Goal: Feedback & Contribution: Leave review/rating

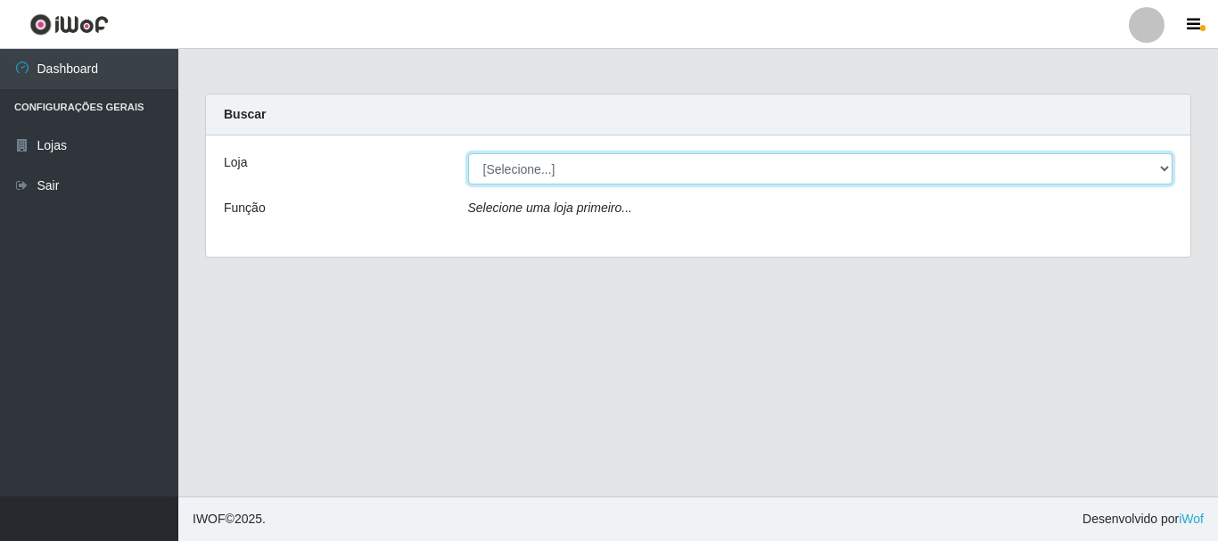
click at [1170, 168] on select "[Selecione...] Nordestão - Alecrim" at bounding box center [820, 168] width 705 height 31
select select "453"
click at [468, 153] on select "[Selecione...] Nordestão - Alecrim" at bounding box center [820, 168] width 705 height 31
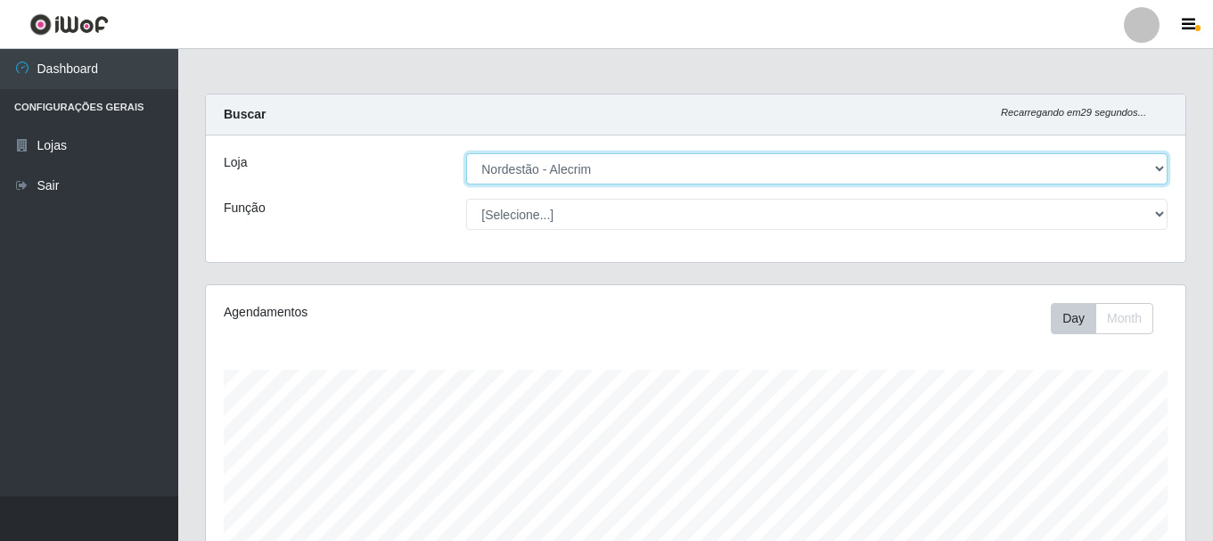
scroll to position [370, 980]
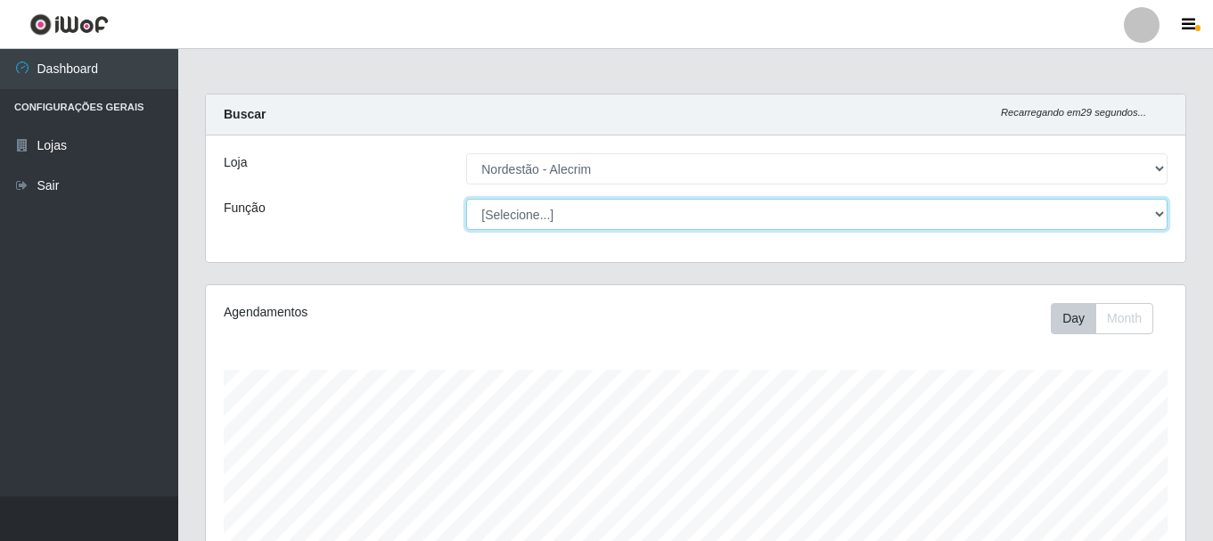
click at [1163, 210] on select "[Selecione...] Balconista + Balconista de Padaria Balconista de Padaria ++ Emba…" at bounding box center [817, 214] width 702 height 31
select select "70"
click at [466, 199] on select "[Selecione...] Balconista + Balconista de Padaria Balconista de Padaria ++ Emba…" at bounding box center [817, 214] width 702 height 31
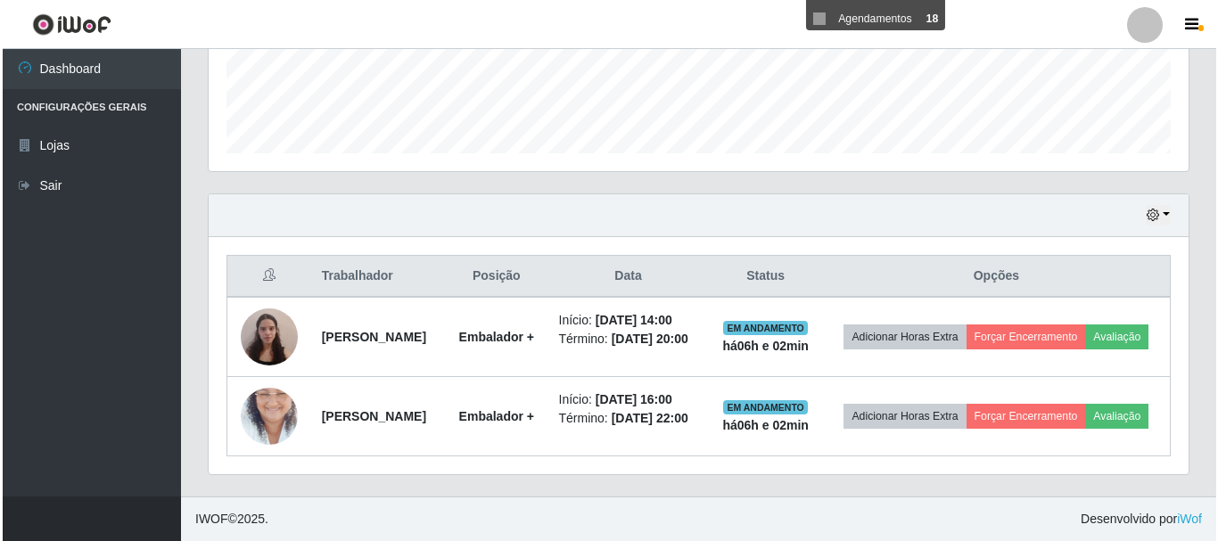
scroll to position [511, 0]
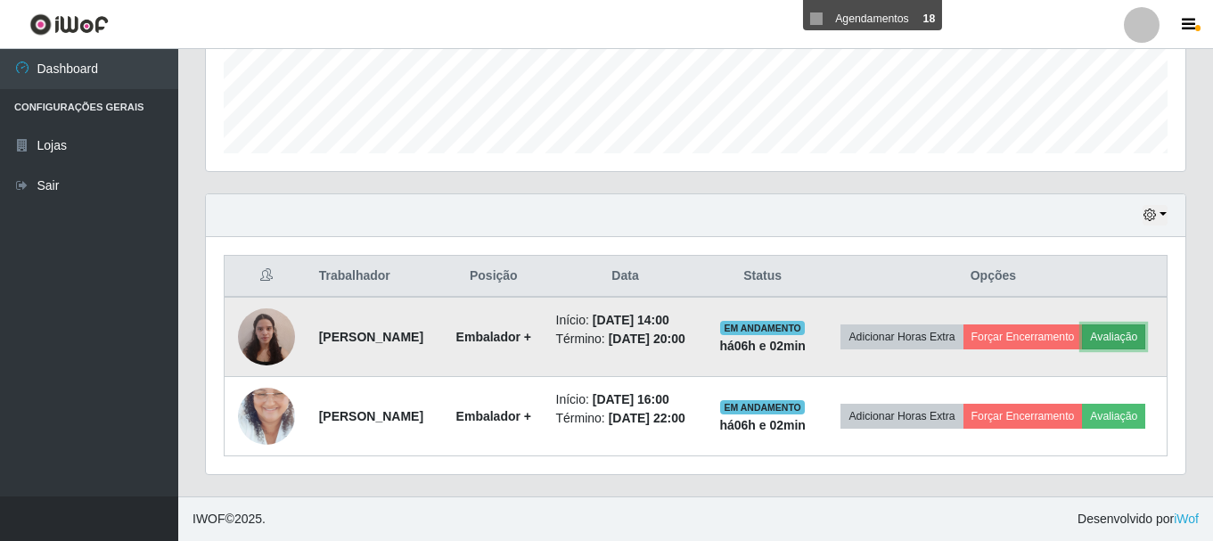
click at [1082, 332] on button "Avaliação" at bounding box center [1113, 337] width 63 height 25
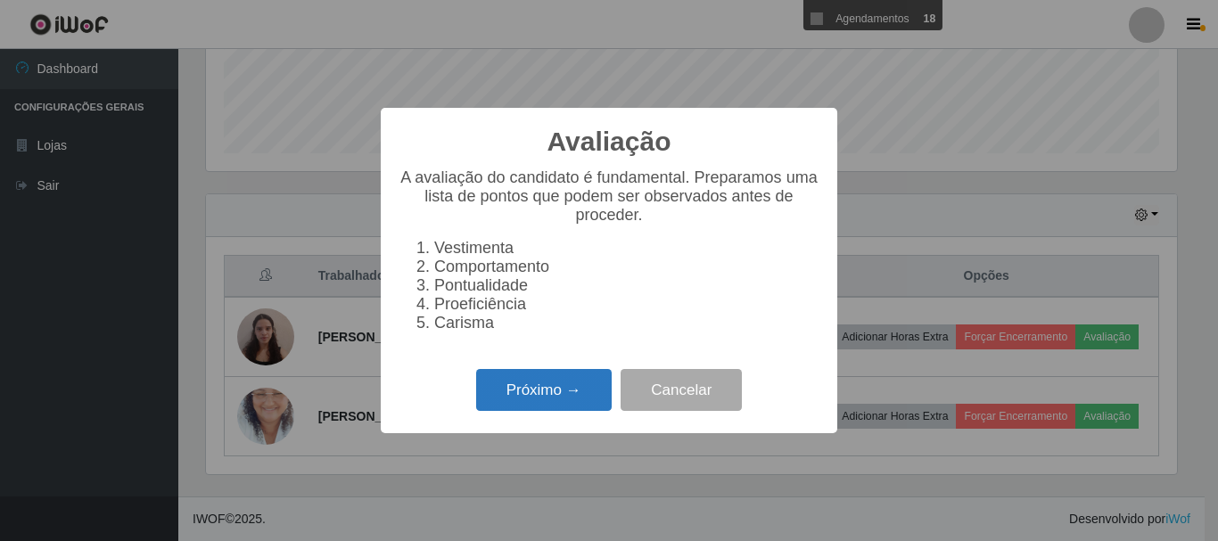
click at [556, 395] on button "Próximo →" at bounding box center [544, 390] width 136 height 42
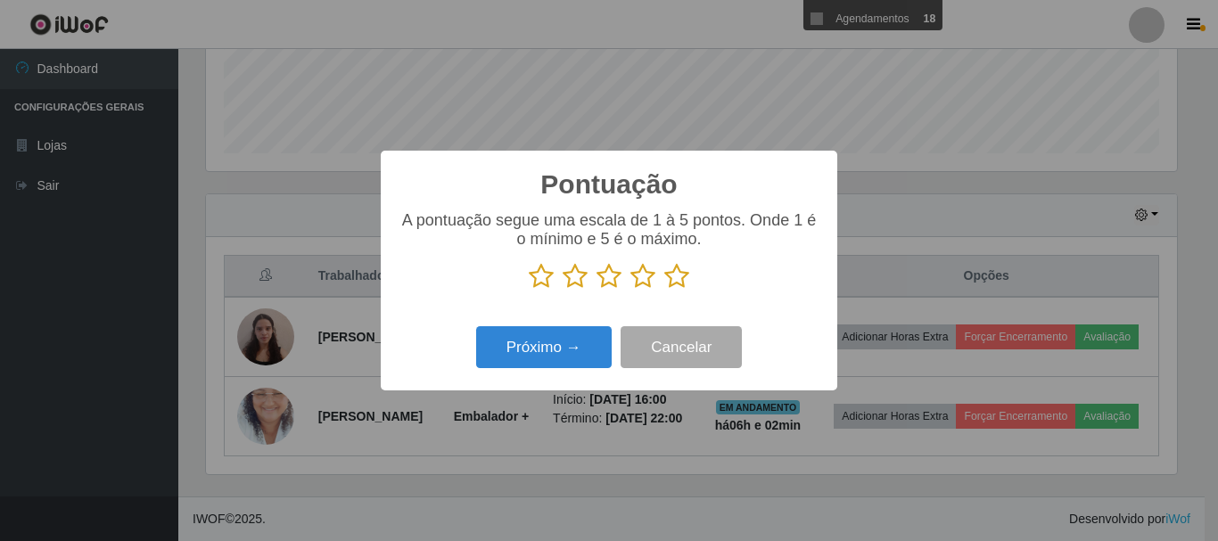
scroll to position [891144, 890543]
click at [678, 280] on icon at bounding box center [676, 276] width 25 height 27
click at [664, 290] on input "radio" at bounding box center [664, 290] width 0 height 0
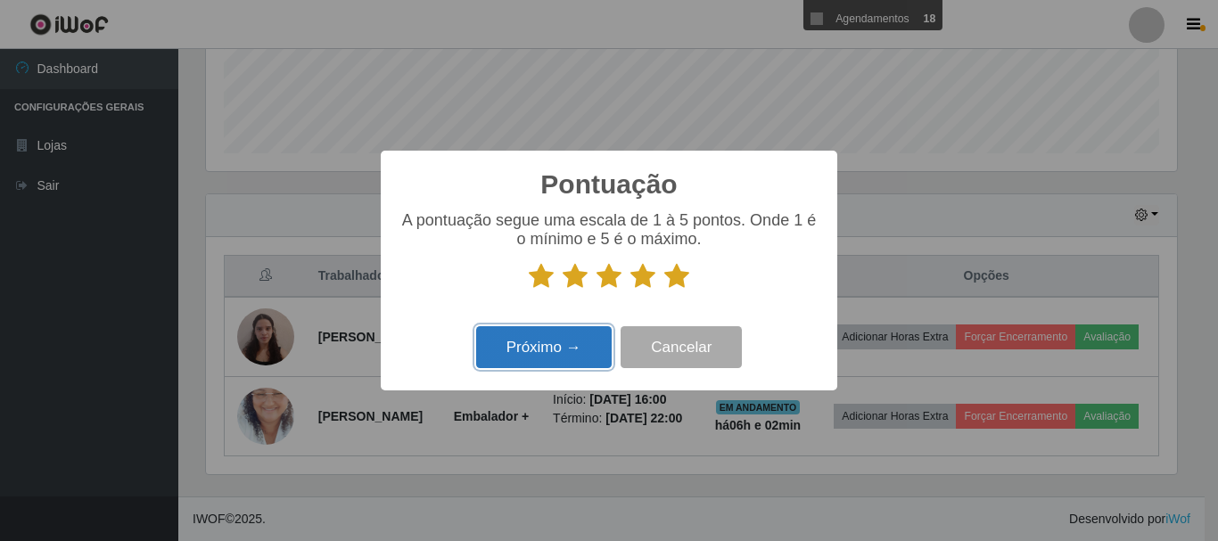
click at [599, 357] on button "Próximo →" at bounding box center [544, 347] width 136 height 42
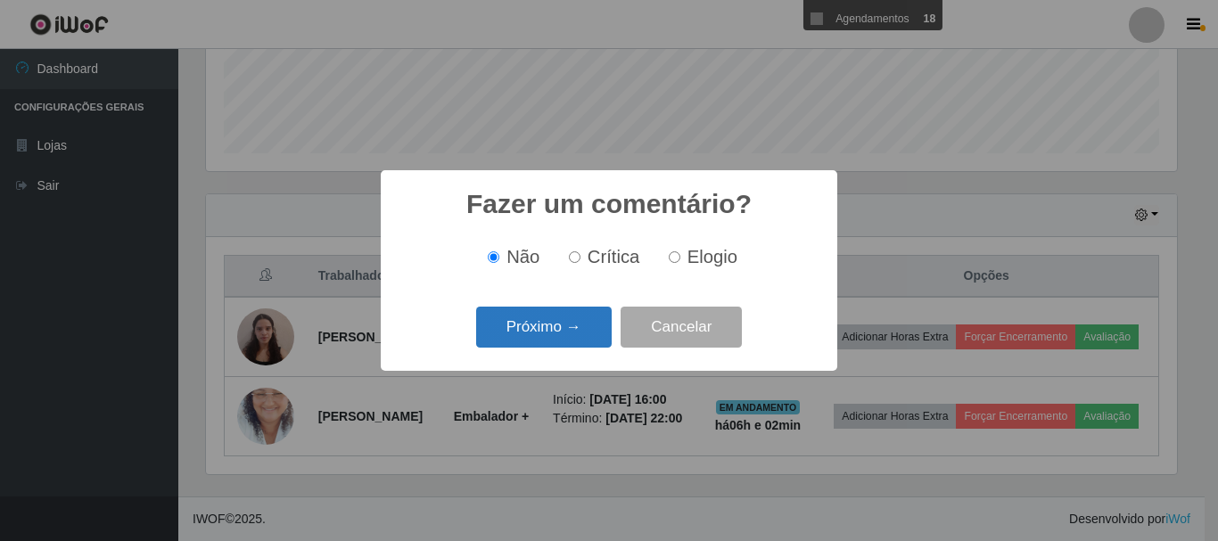
click at [524, 332] on button "Próximo →" at bounding box center [544, 328] width 136 height 42
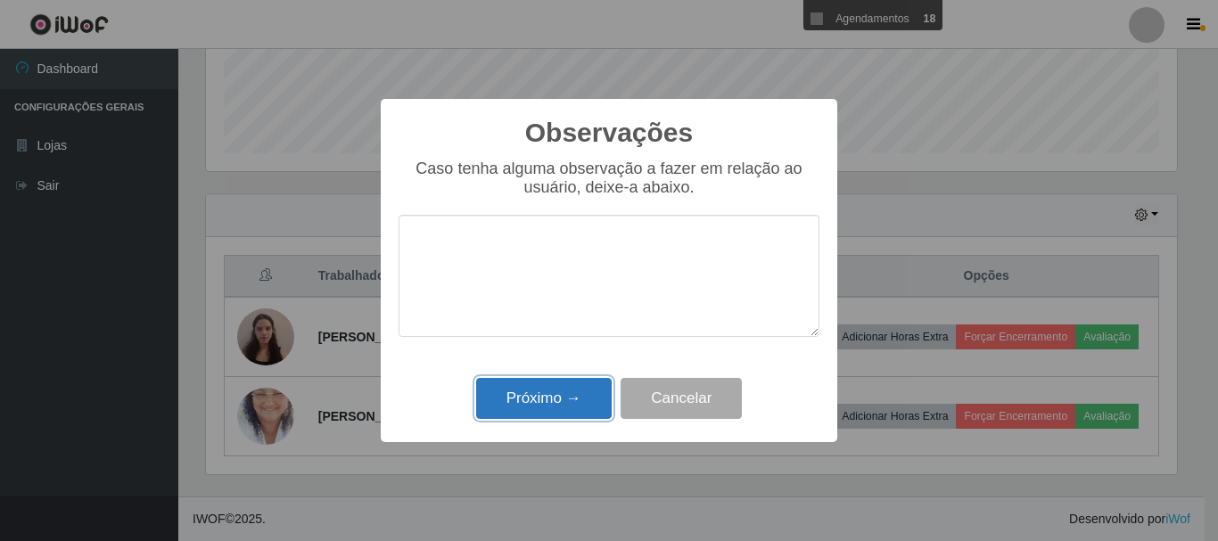
click at [546, 396] on button "Próximo →" at bounding box center [544, 399] width 136 height 42
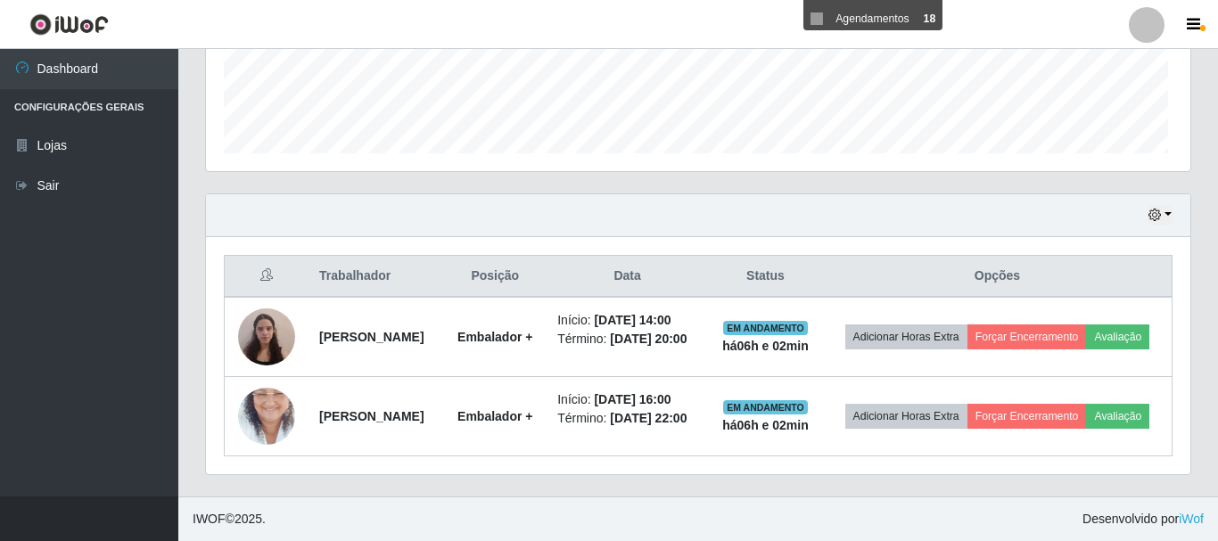
scroll to position [370, 980]
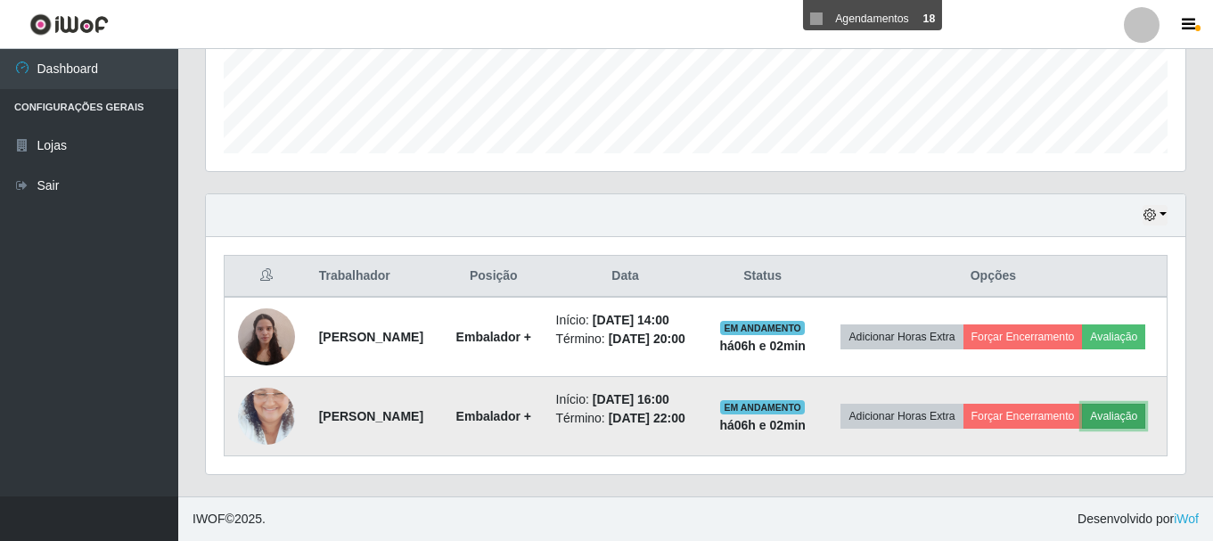
click at [1082, 421] on button "Avaliação" at bounding box center [1113, 416] width 63 height 25
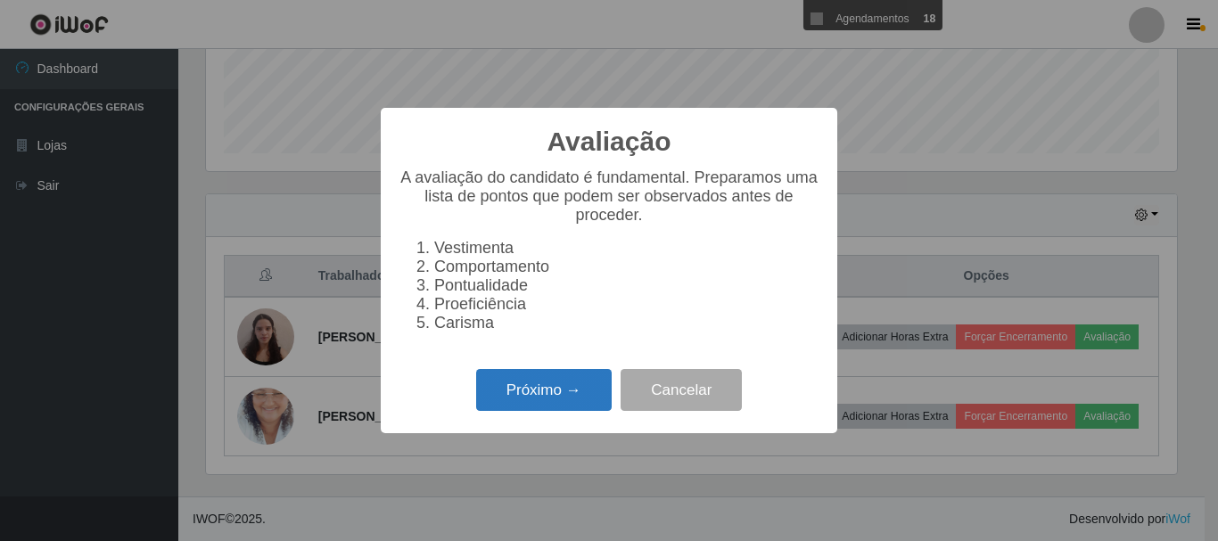
click at [536, 391] on button "Próximo →" at bounding box center [544, 390] width 136 height 42
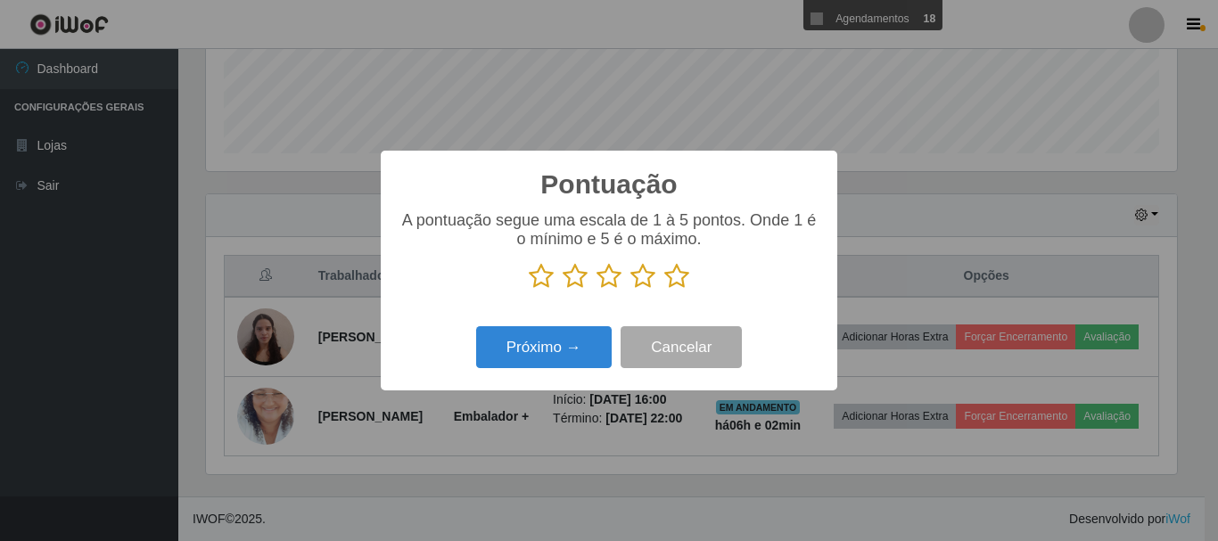
scroll to position [891144, 890543]
click at [683, 280] on icon at bounding box center [676, 276] width 25 height 27
click at [664, 290] on input "radio" at bounding box center [664, 290] width 0 height 0
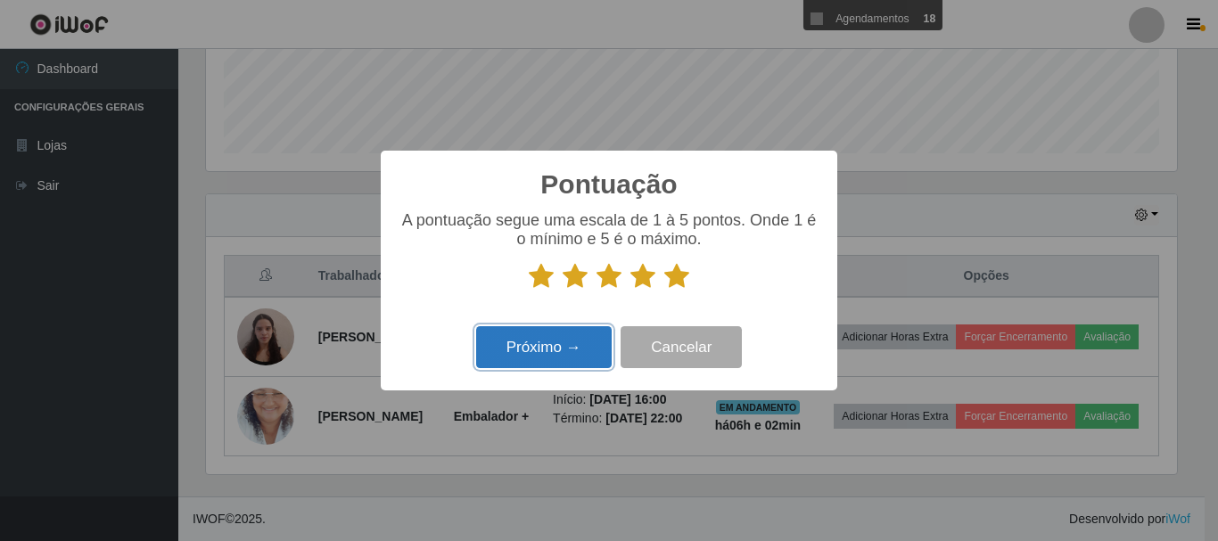
click at [558, 343] on button "Próximo →" at bounding box center [544, 347] width 136 height 42
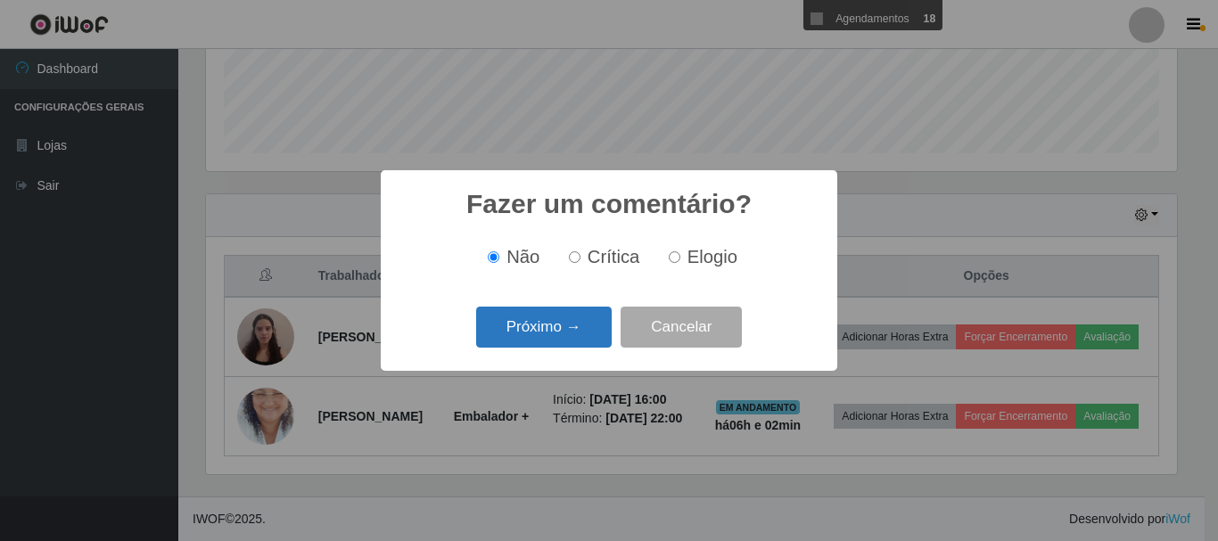
click at [563, 341] on button "Próximo →" at bounding box center [544, 328] width 136 height 42
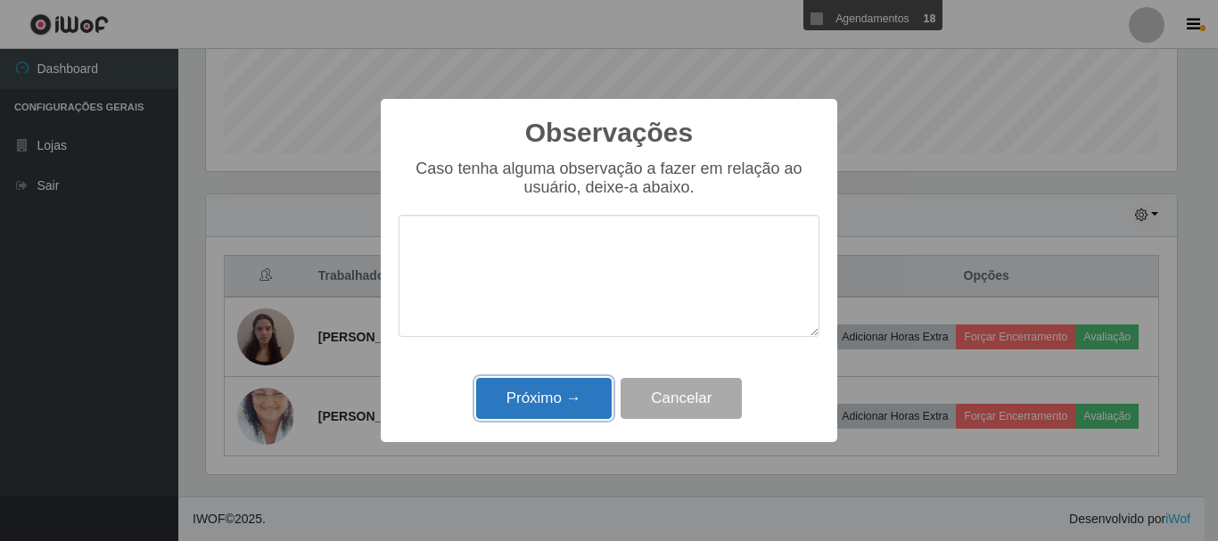
click at [588, 399] on button "Próximo →" at bounding box center [544, 399] width 136 height 42
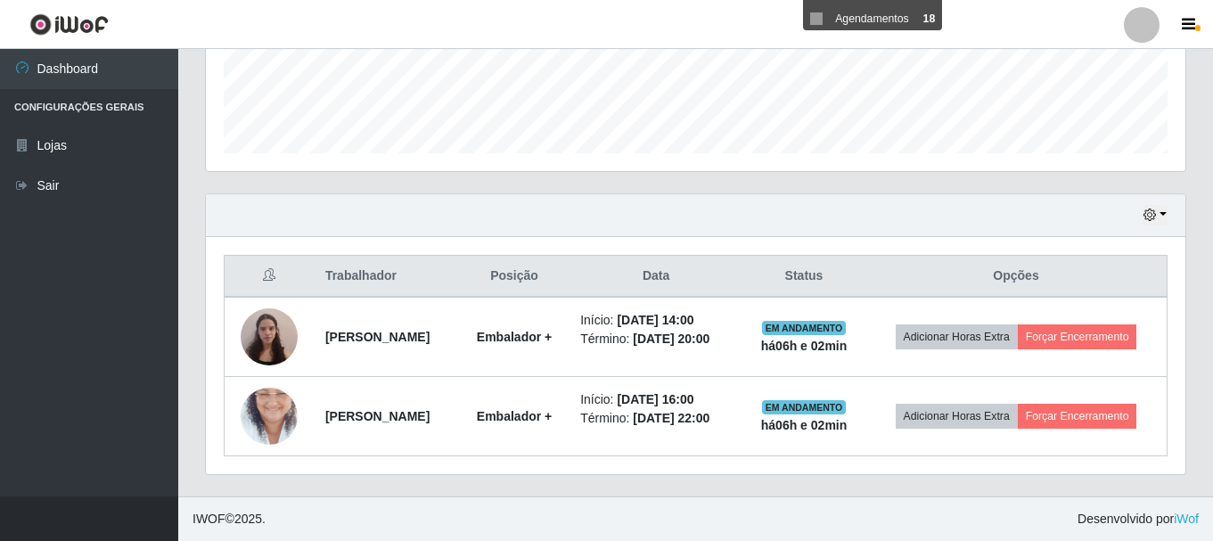
scroll to position [484, 0]
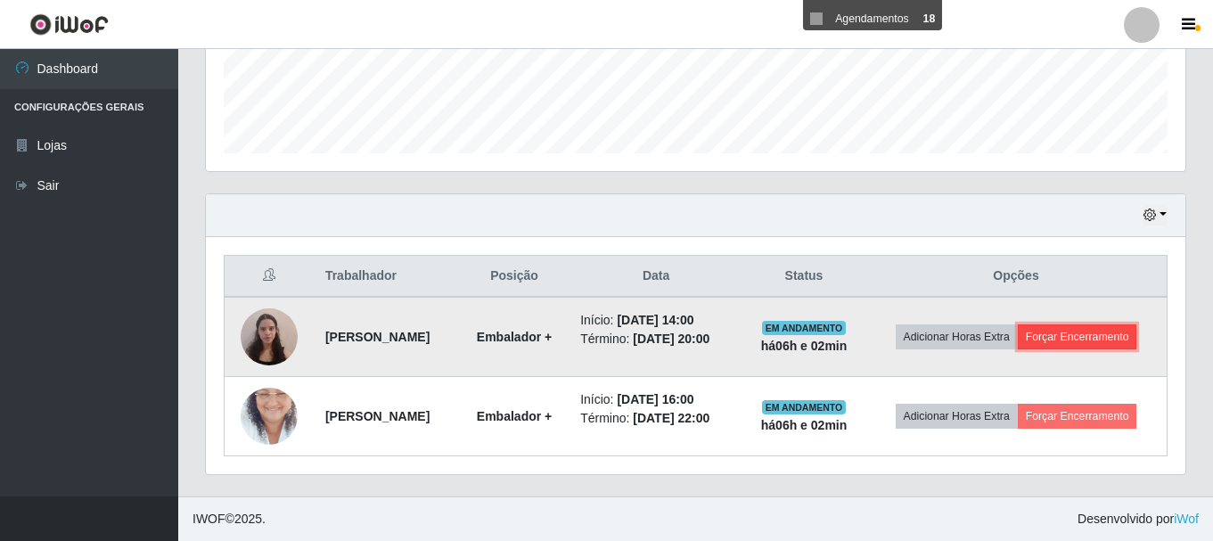
click at [1087, 339] on button "Forçar Encerramento" at bounding box center [1077, 337] width 119 height 25
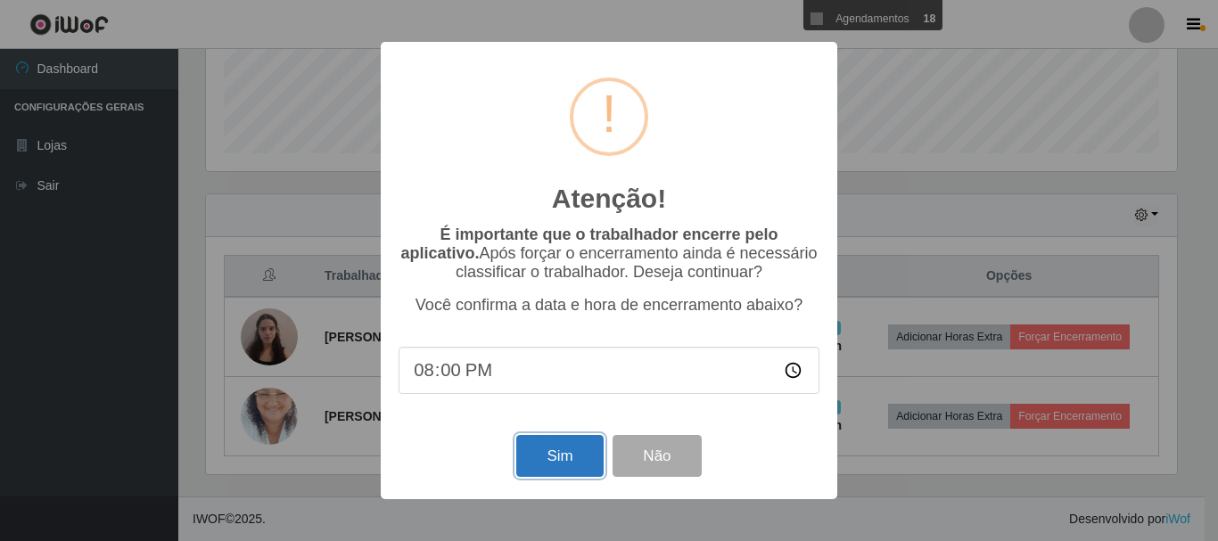
click at [535, 469] on button "Sim" at bounding box center [559, 456] width 86 height 42
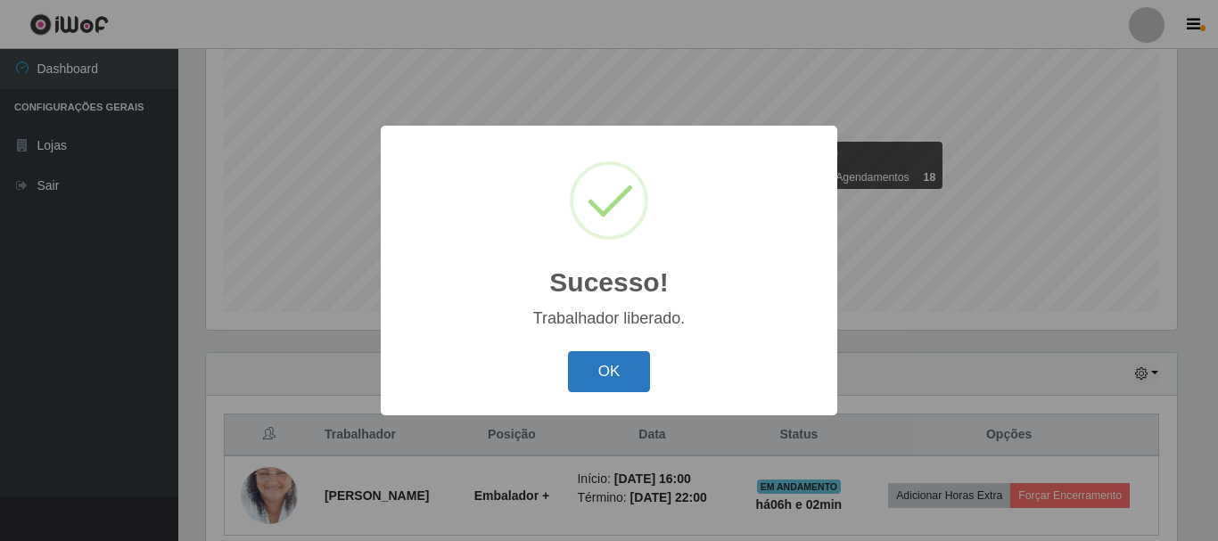
click at [612, 381] on button "OK" at bounding box center [609, 372] width 83 height 42
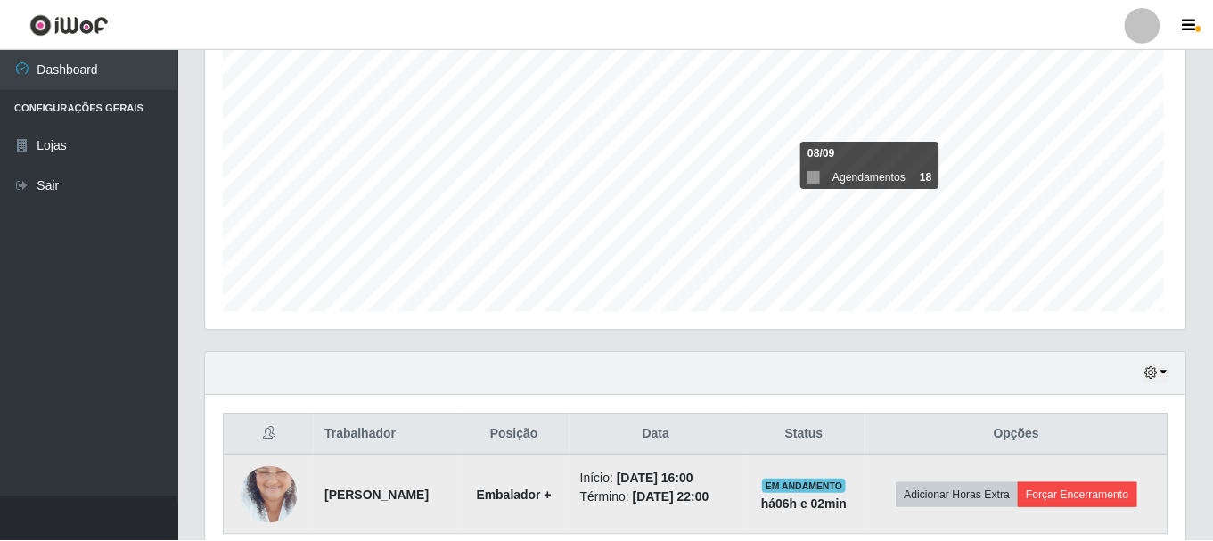
scroll to position [370, 980]
click at [1125, 499] on button "Forçar Encerramento" at bounding box center [1077, 495] width 119 height 25
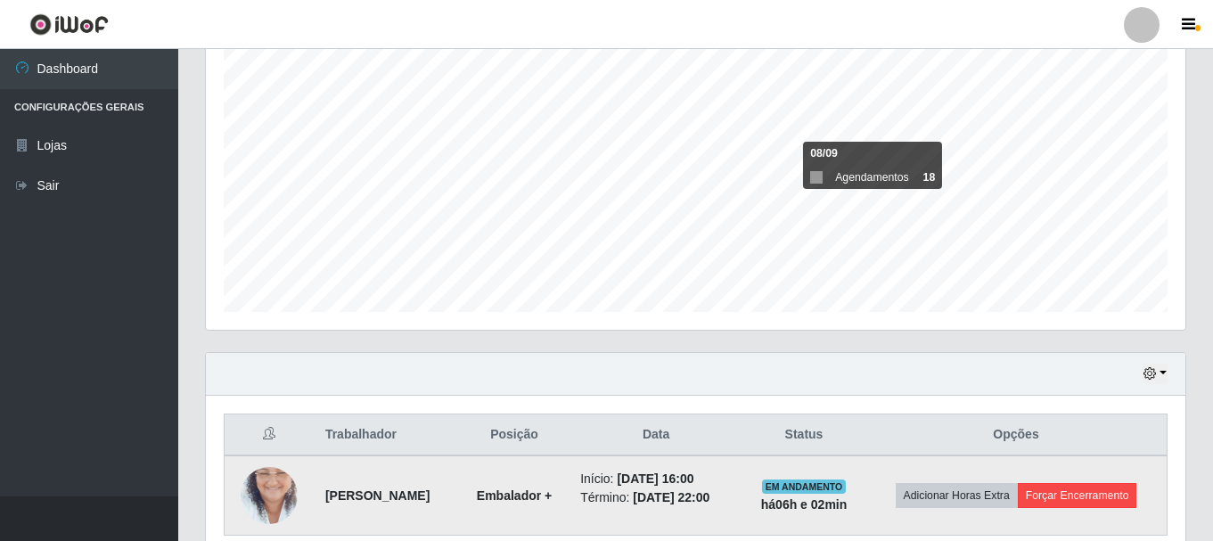
scroll to position [370, 971]
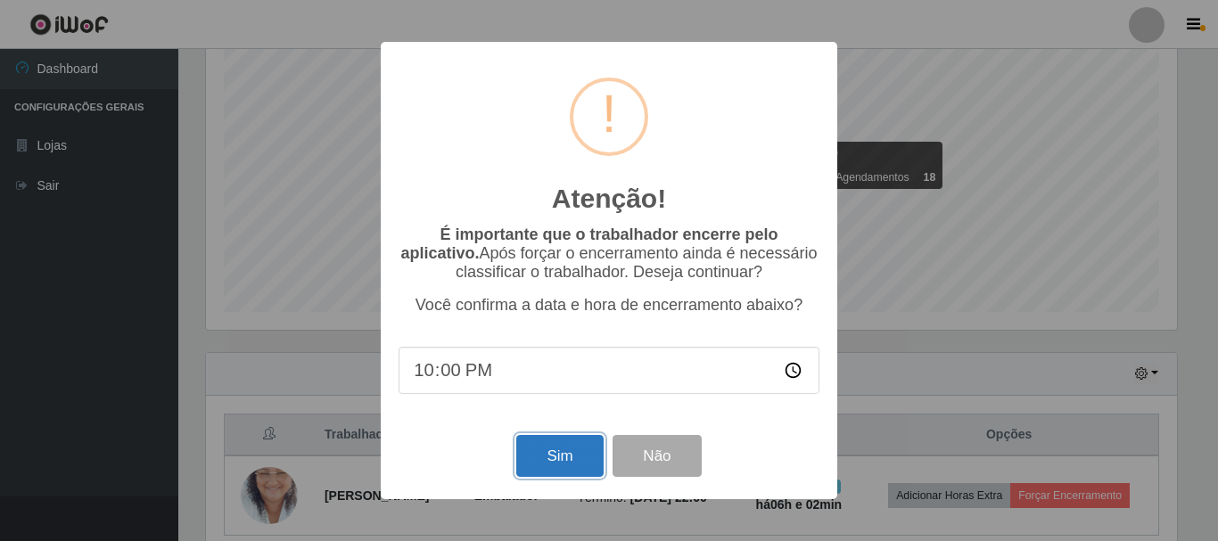
click at [588, 457] on button "Sim" at bounding box center [559, 456] width 86 height 42
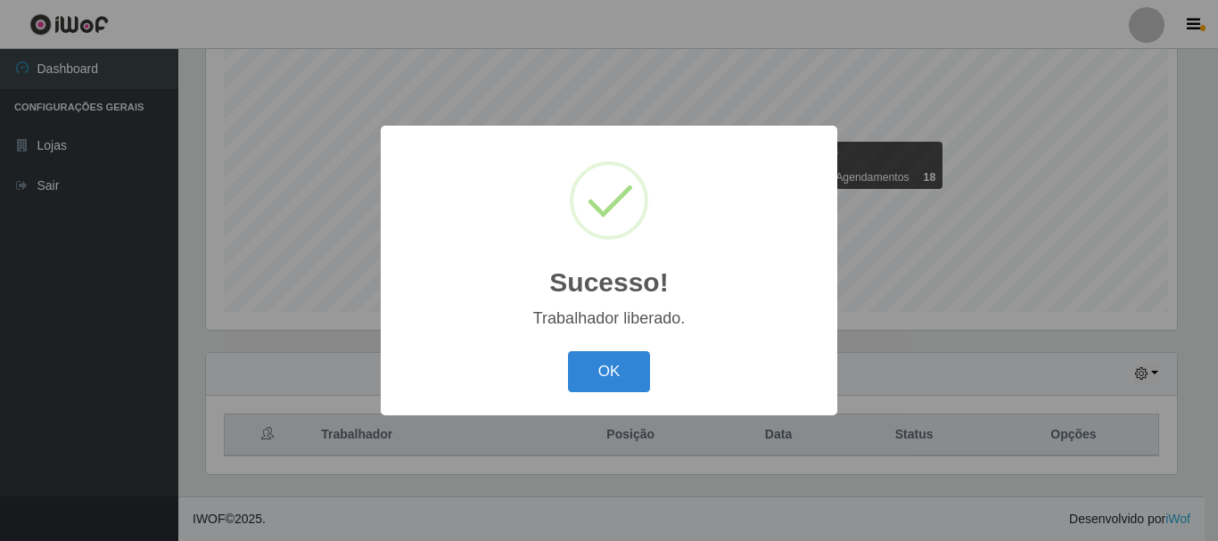
scroll to position [0, 0]
click at [599, 382] on button "OK" at bounding box center [609, 372] width 83 height 42
